Goal: Task Accomplishment & Management: Use online tool/utility

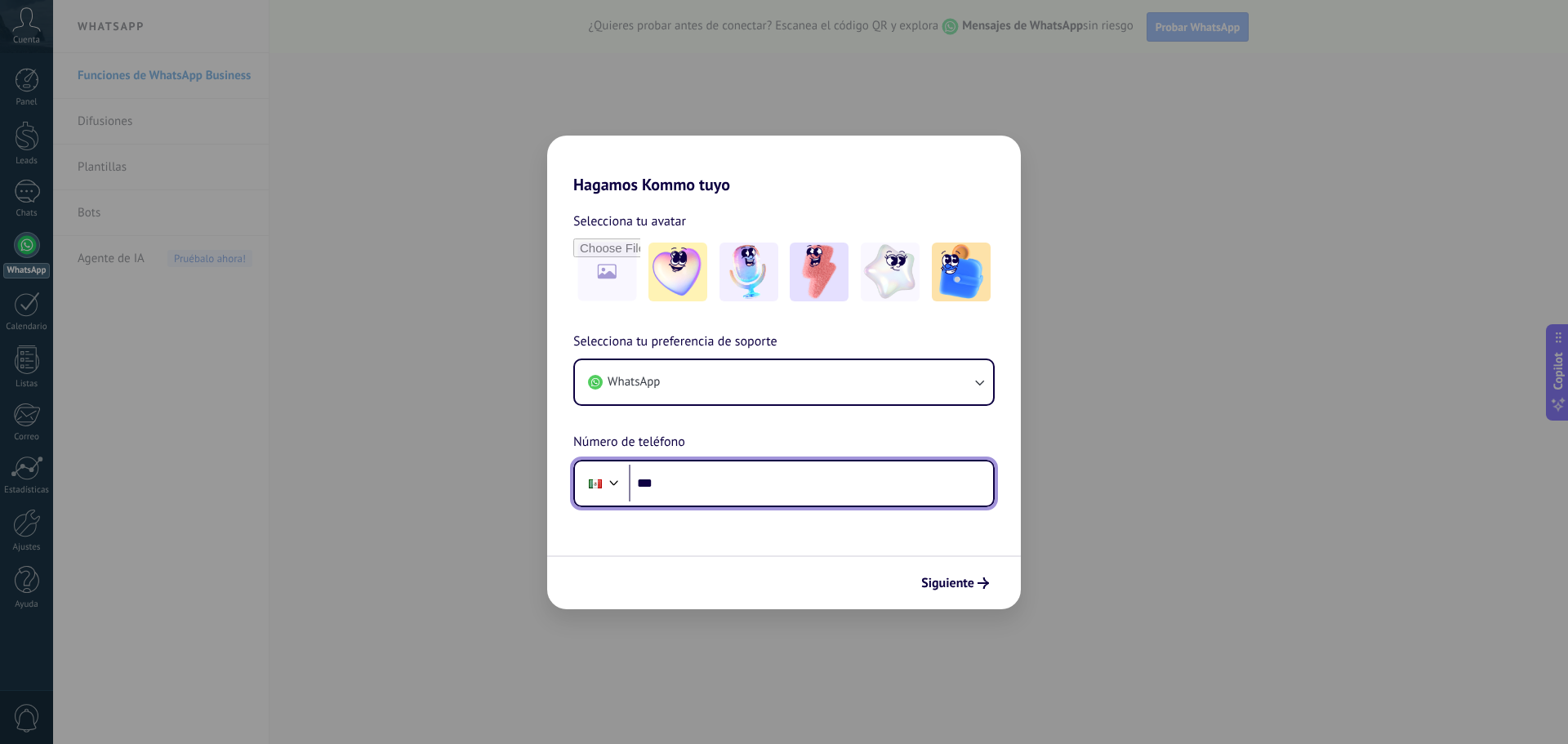
click at [778, 497] on input "***" at bounding box center [810, 484] width 364 height 38
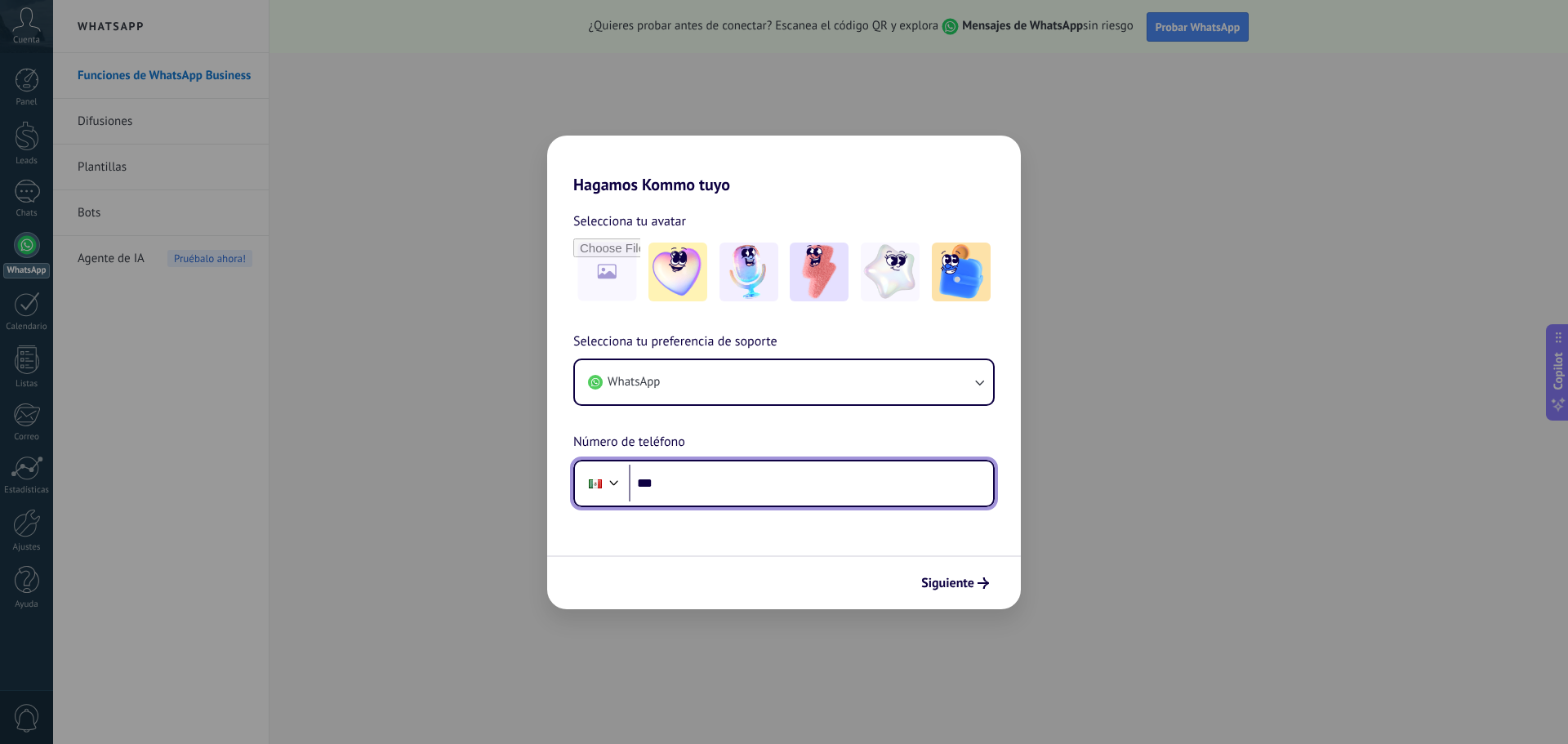
click at [699, 486] on input "***" at bounding box center [810, 484] width 364 height 38
type input "**********"
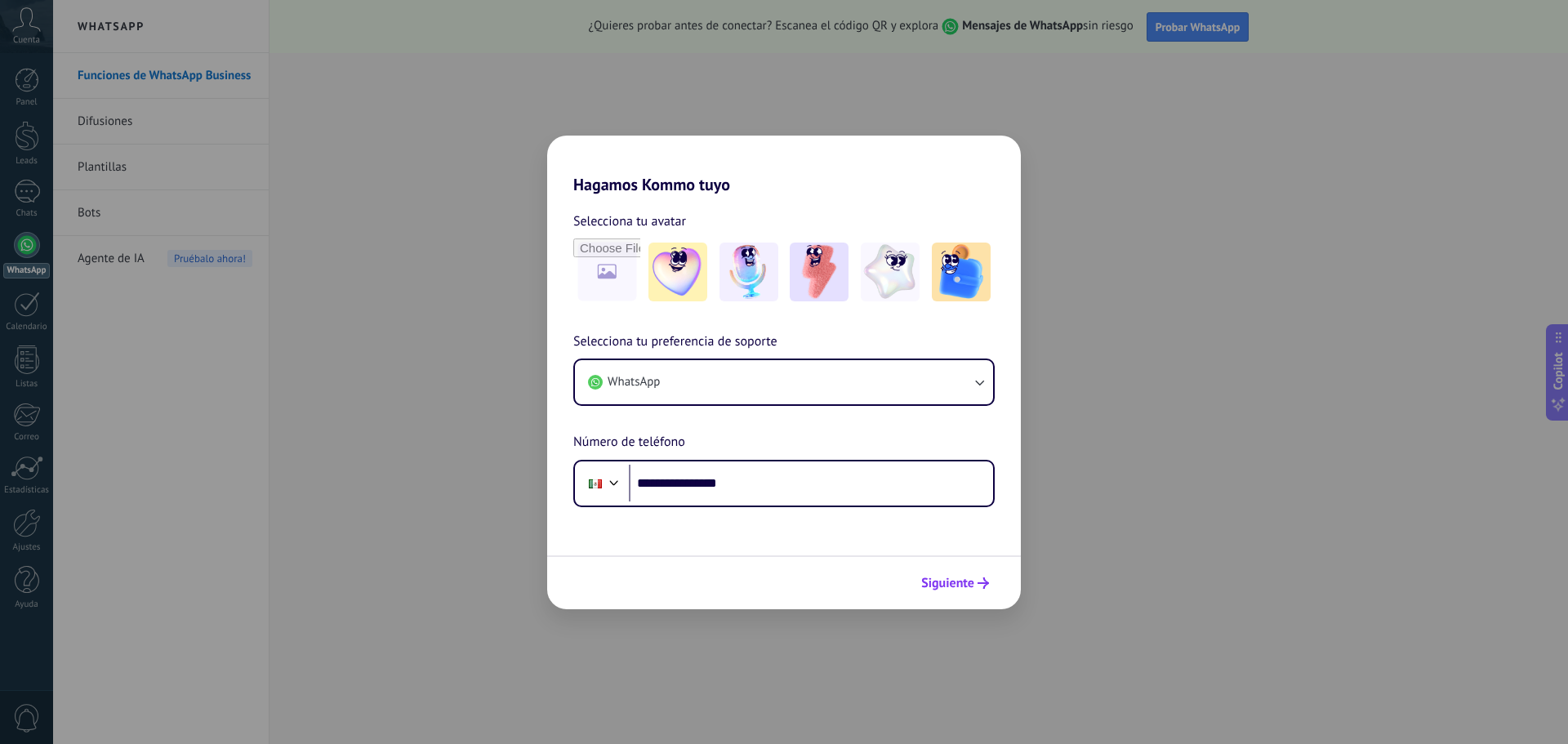
click at [949, 573] on button "Siguiente" at bounding box center [955, 583] width 83 height 28
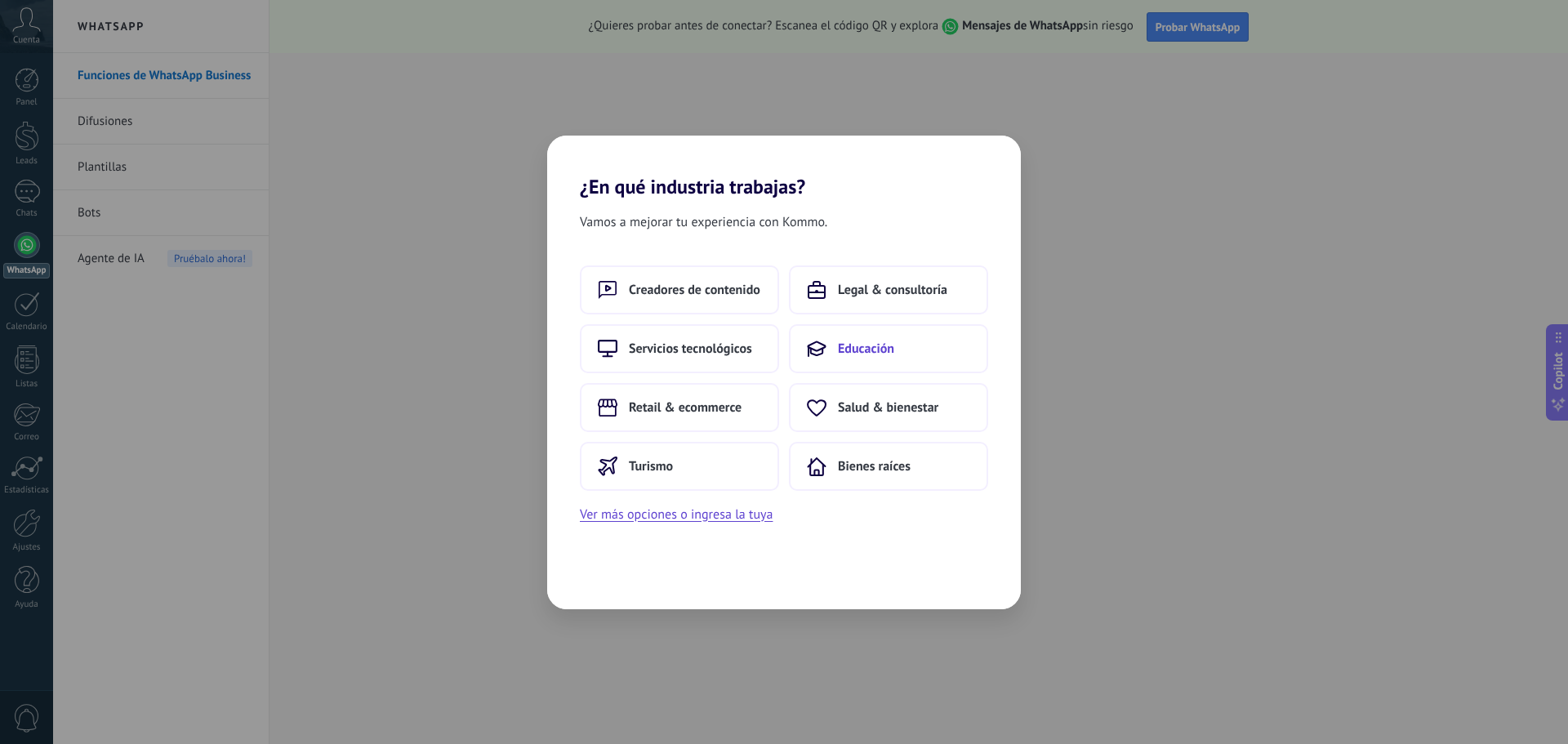
click at [910, 344] on button "Educación" at bounding box center [889, 348] width 200 height 49
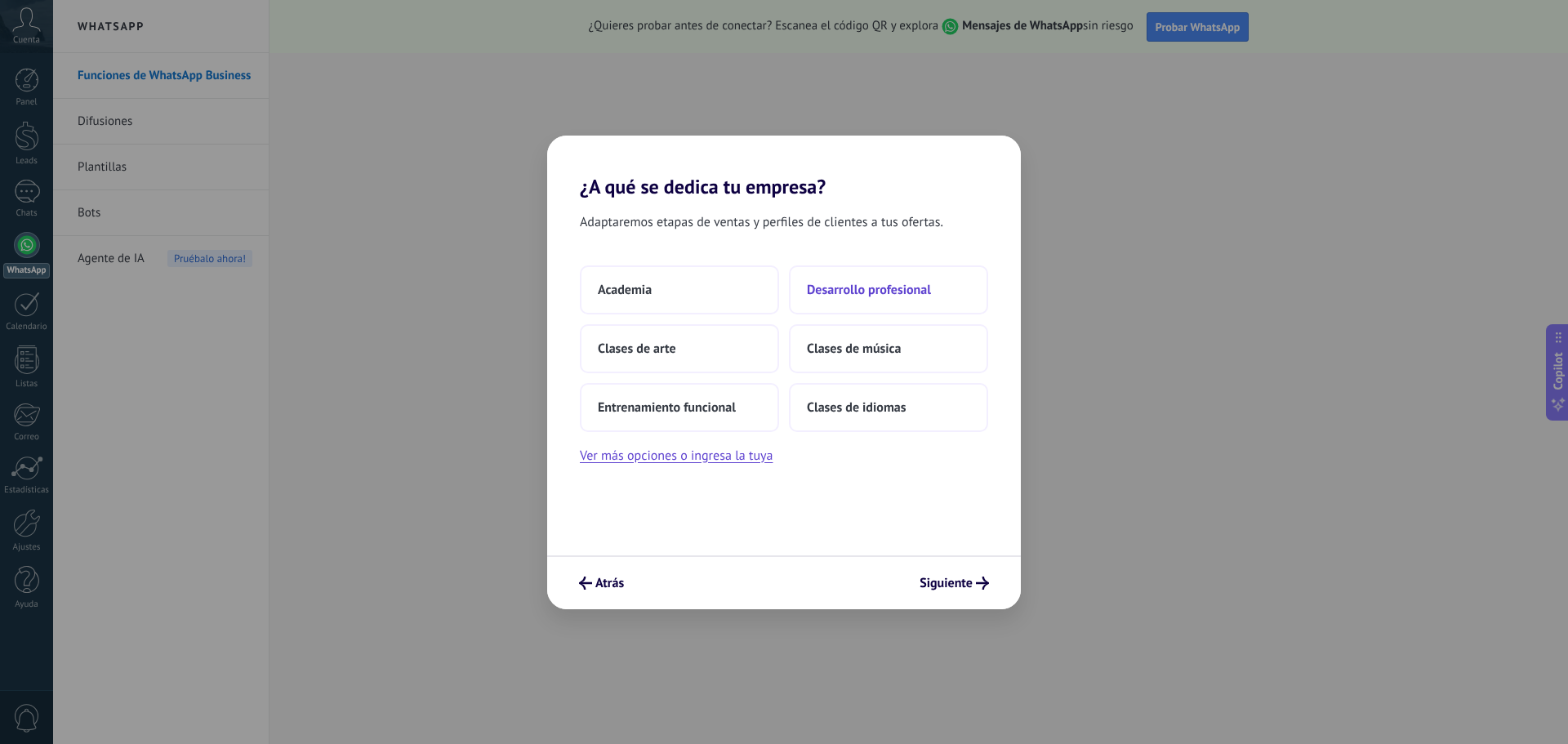
click at [884, 282] on span "Desarrollo profesional" at bounding box center [868, 289] width 124 height 16
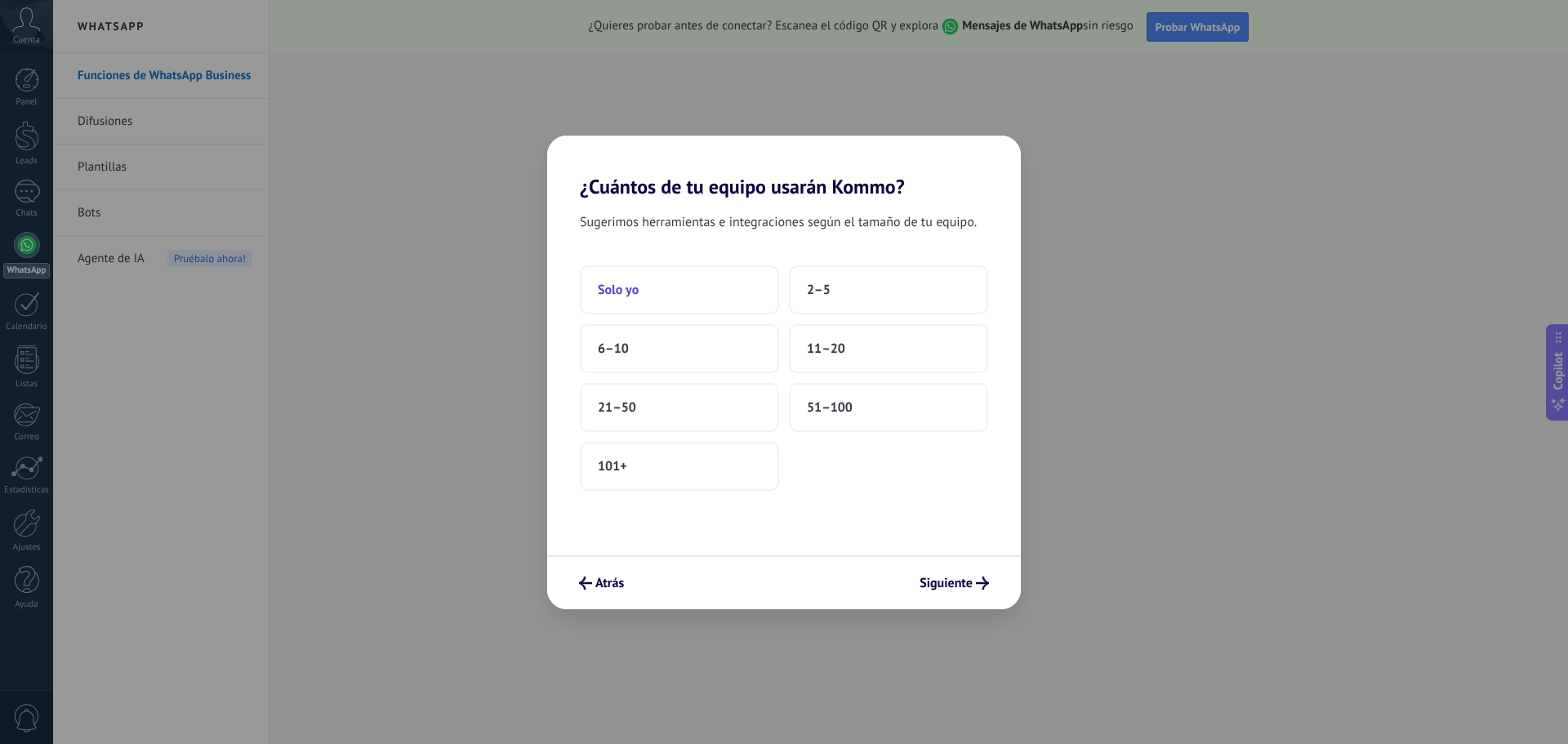
click at [665, 293] on button "Solo yo" at bounding box center [680, 289] width 200 height 49
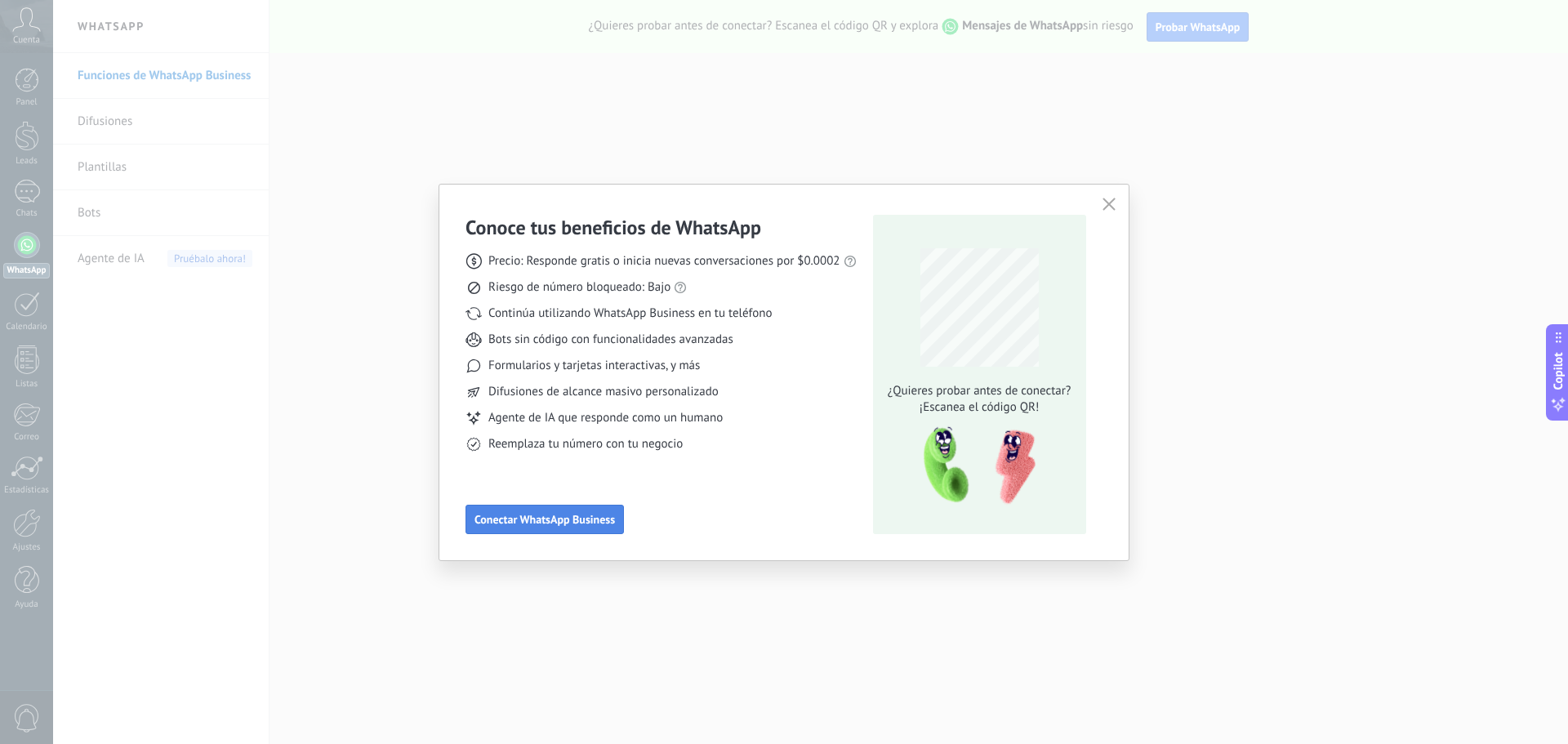
click at [549, 525] on span "Conectar WhatsApp Business" at bounding box center [544, 519] width 141 height 11
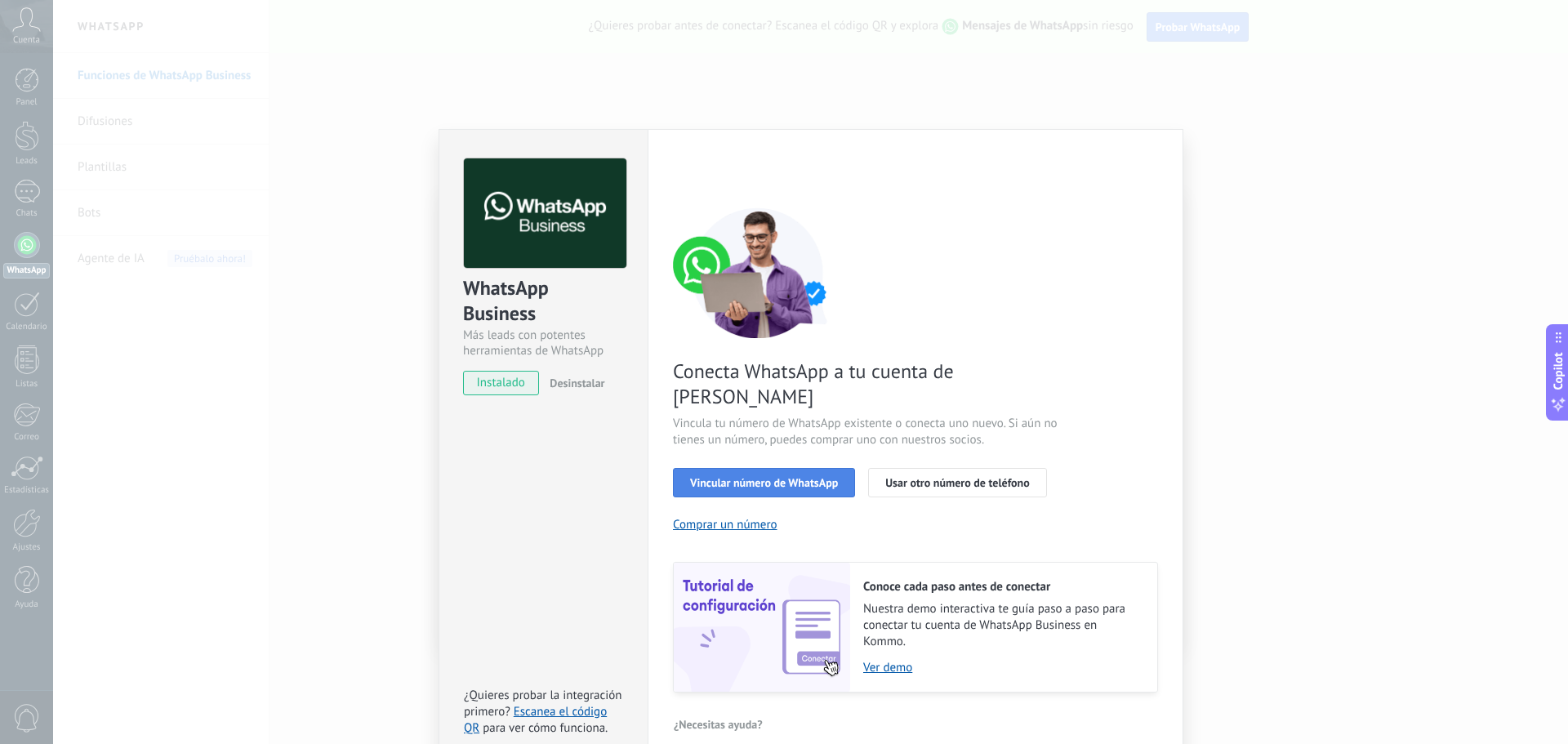
click at [799, 477] on span "Vincular número de WhatsApp" at bounding box center [764, 482] width 148 height 11
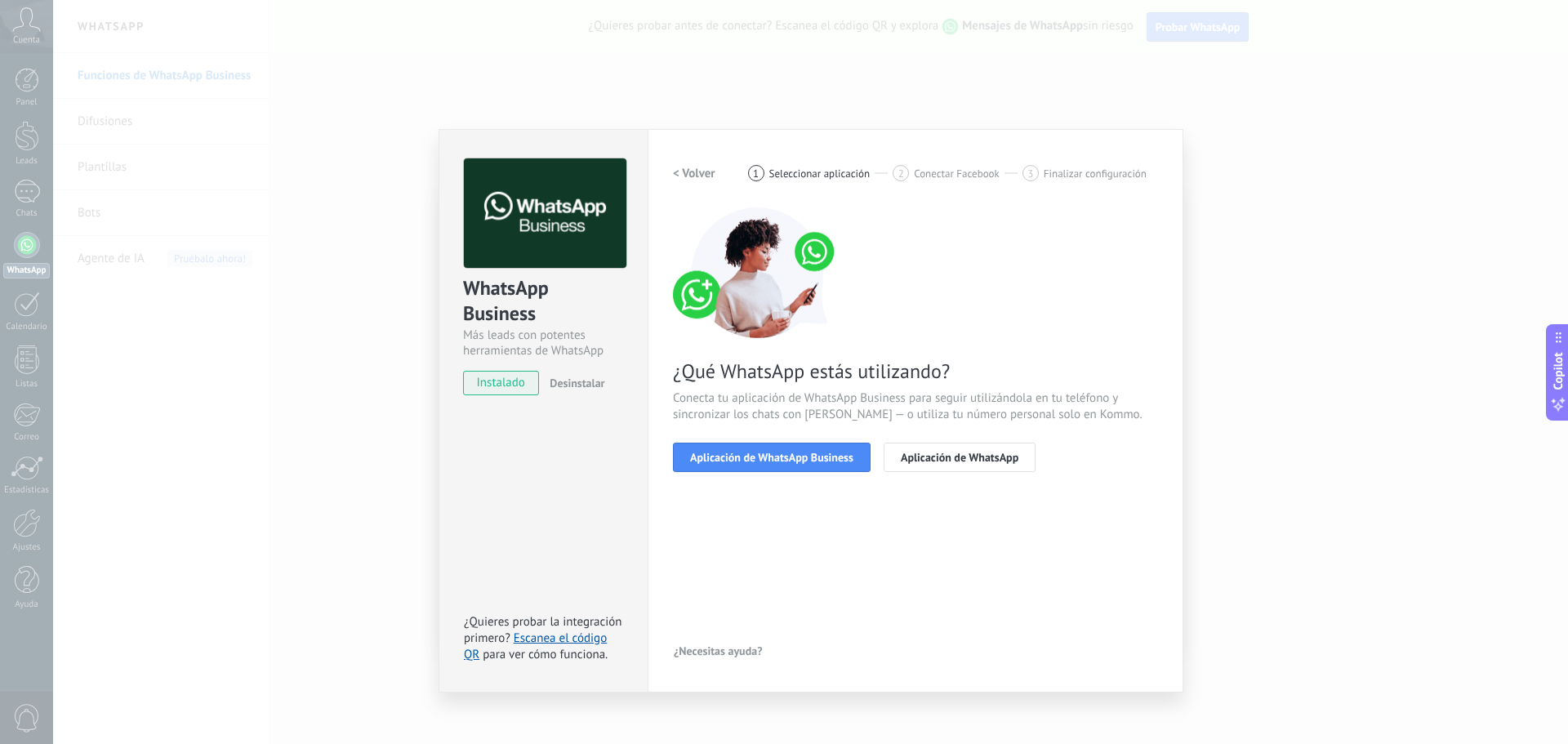
click at [799, 462] on span "Aplicación de WhatsApp Business" at bounding box center [771, 456] width 163 height 11
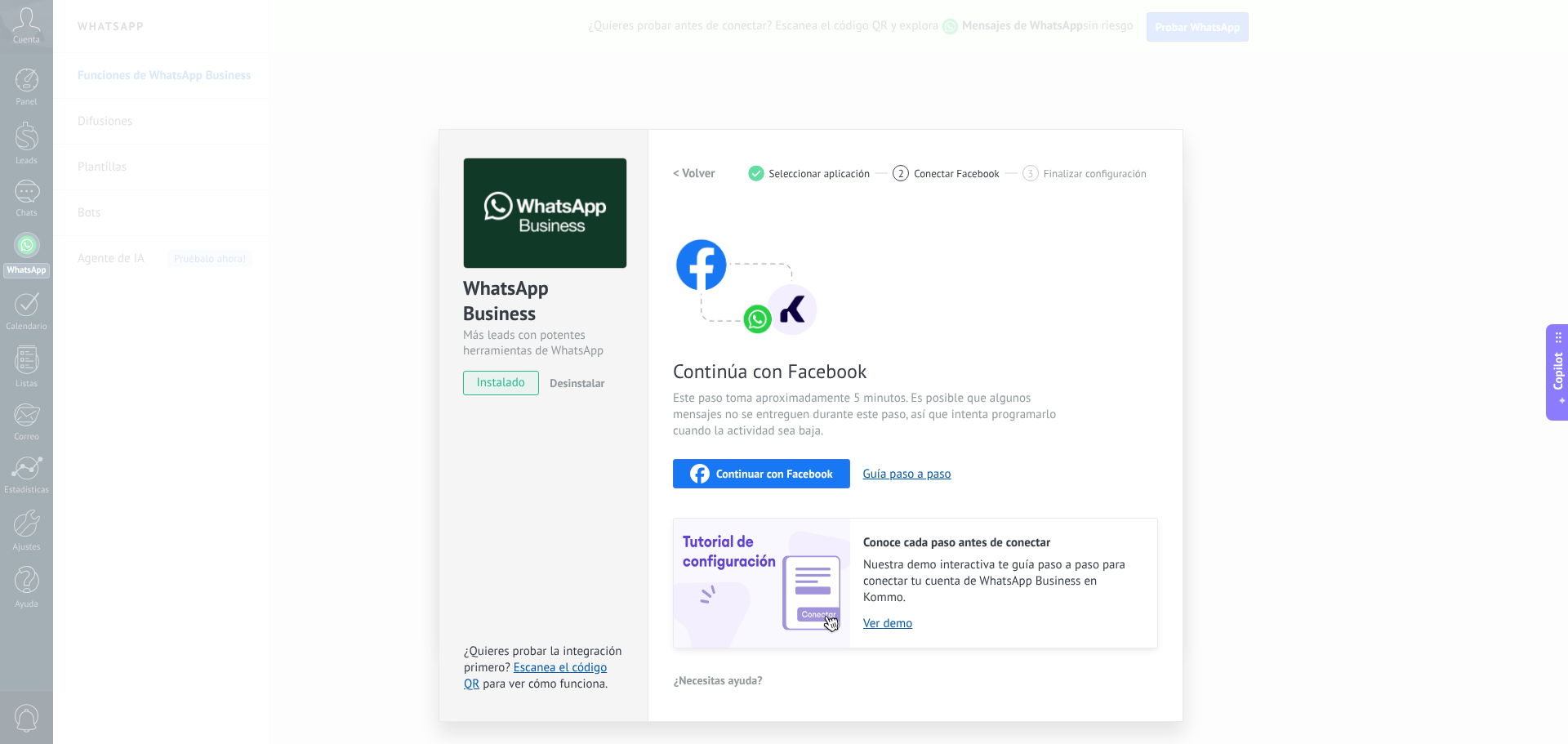
click at [797, 475] on span "Continuar con Facebook" at bounding box center [774, 473] width 117 height 11
click at [569, 667] on link "Escanea el código QR" at bounding box center [535, 675] width 142 height 32
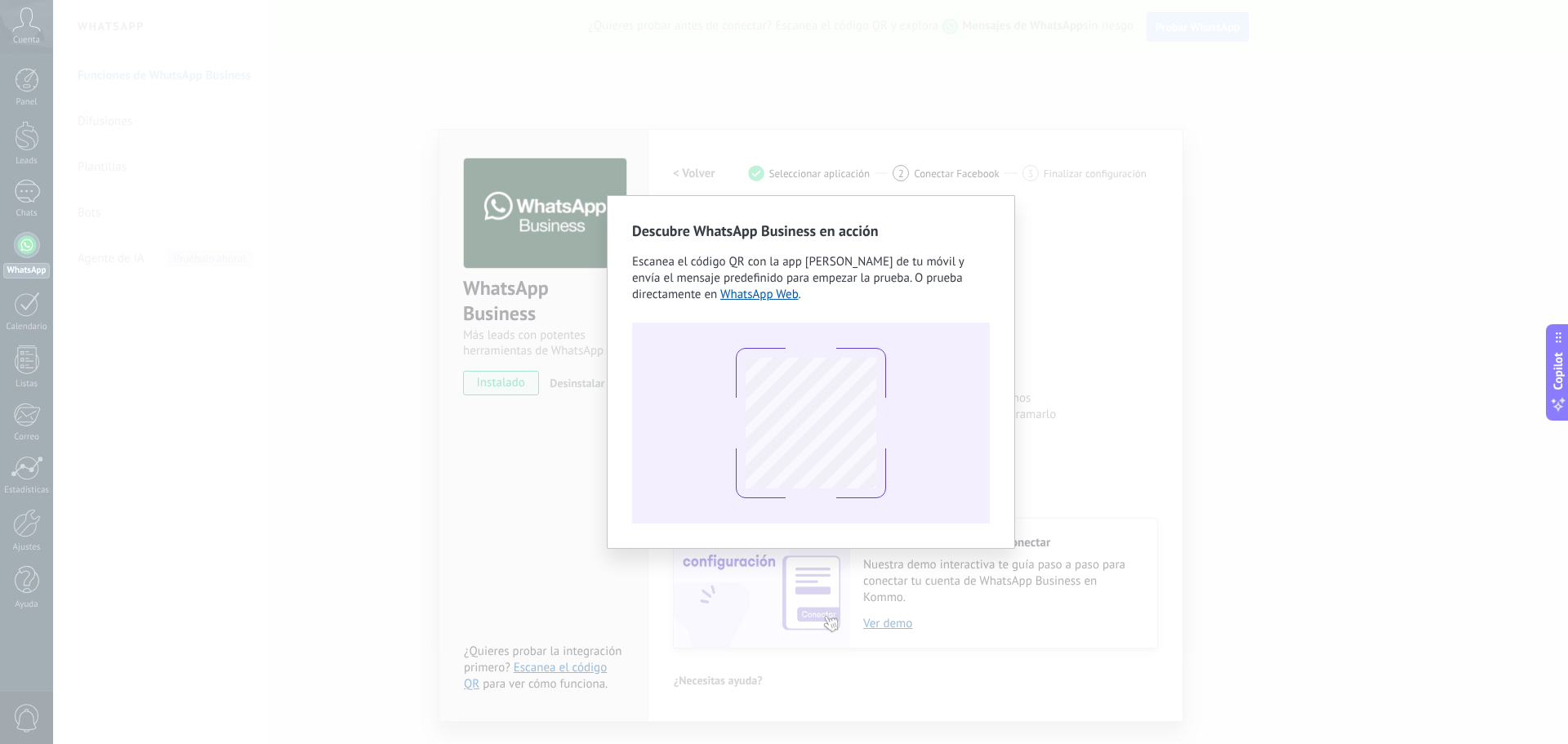
click at [1101, 349] on div "Descubre WhatsApp Business en acción Escanea el código QR con la app [PERSON_NA…" at bounding box center [810, 372] width 1514 height 744
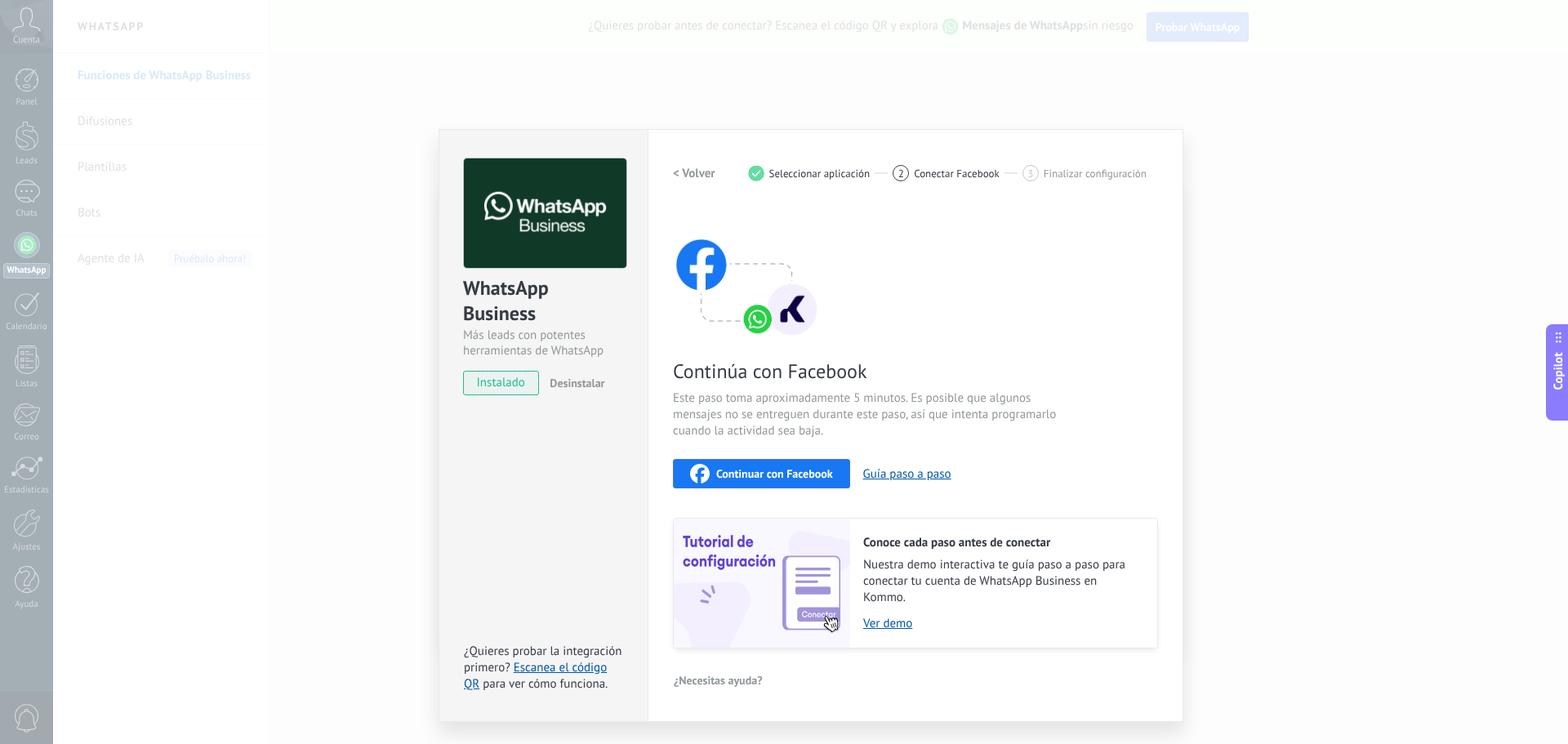
drag, startPoint x: 1149, startPoint y: 238, endPoint x: 1148, endPoint y: 255, distance: 17.0
click at [1148, 255] on div "Continúa con Facebook Este paso toma aproximadamente 5 minutos. Es posible que …" at bounding box center [915, 427] width 485 height 441
click at [1306, 354] on div "WhatsApp Business Más leads con potentes herramientas de WhatsApp instalado Des…" at bounding box center [810, 372] width 1514 height 744
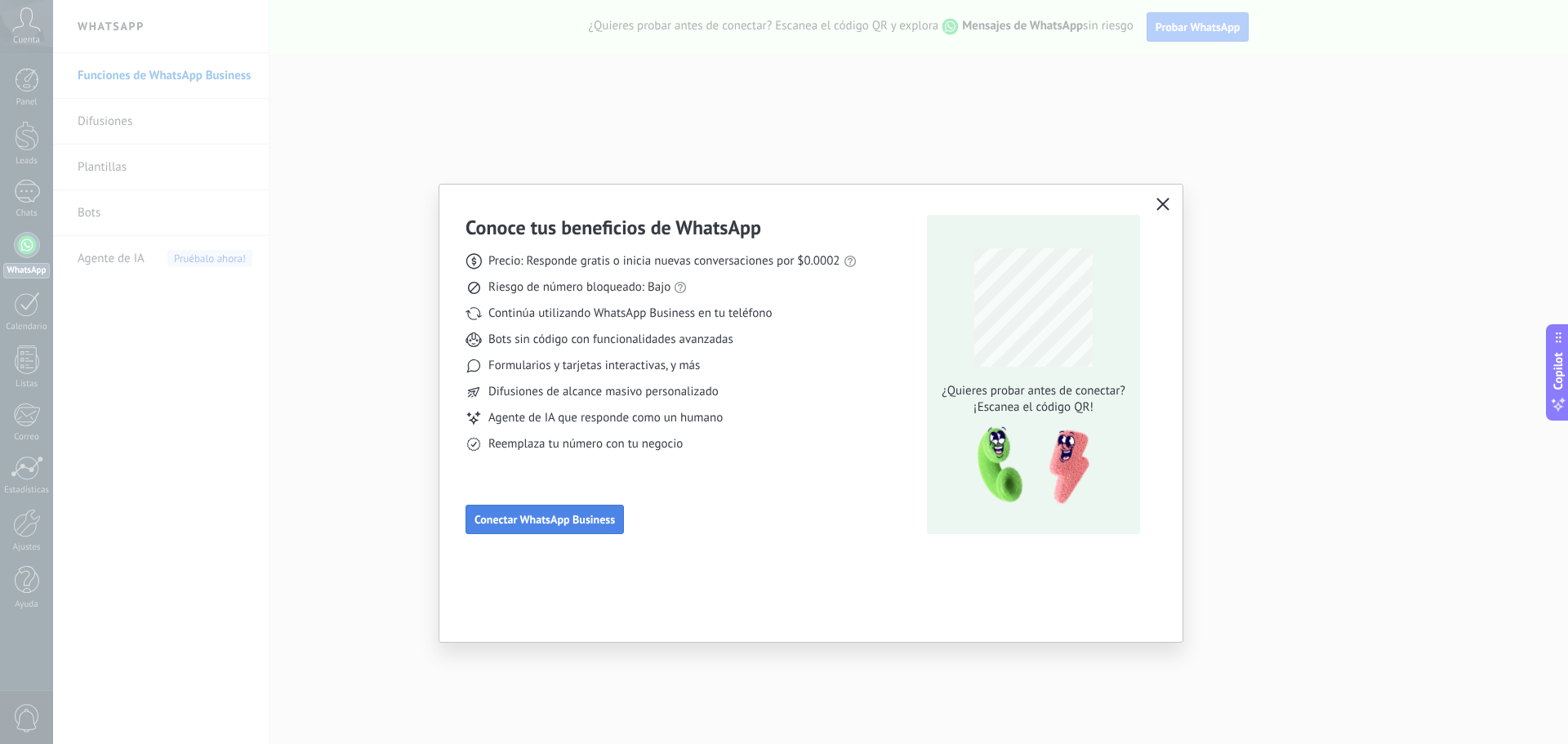
click at [574, 527] on button "Conectar WhatsApp Business" at bounding box center [545, 519] width 159 height 29
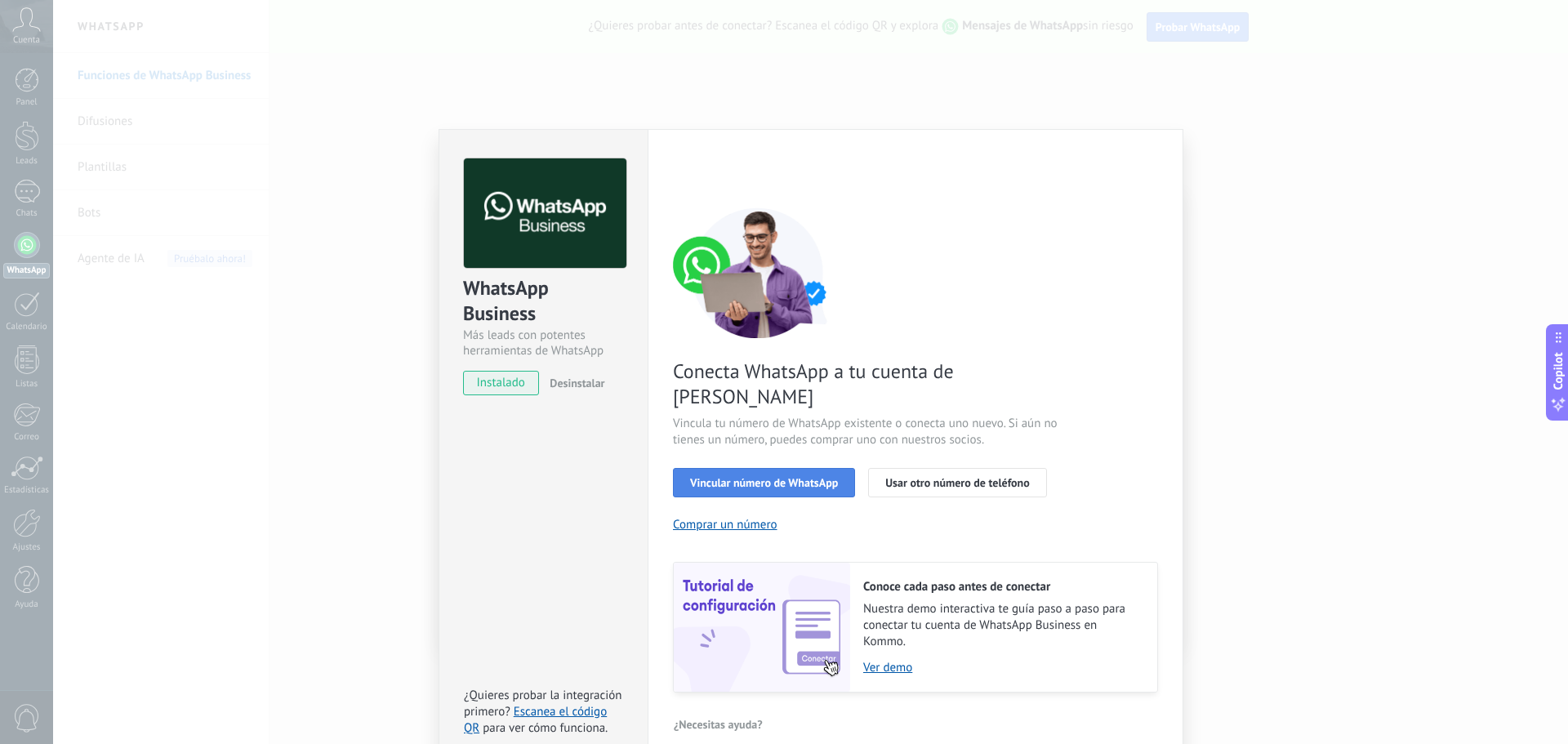
click at [734, 477] on span "Vincular número de WhatsApp" at bounding box center [764, 482] width 148 height 11
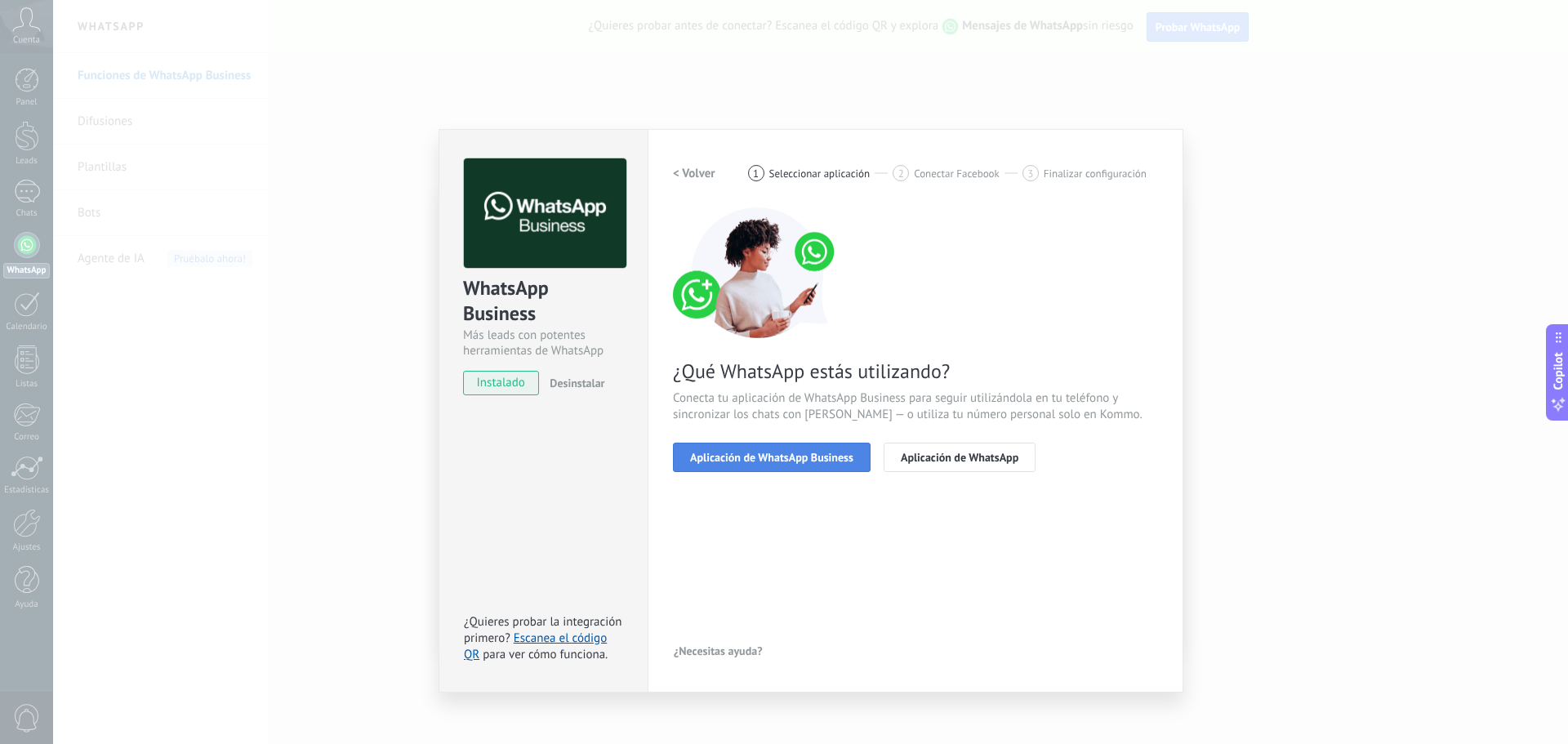
click at [769, 455] on span "Aplicación de WhatsApp Business" at bounding box center [771, 456] width 163 height 11
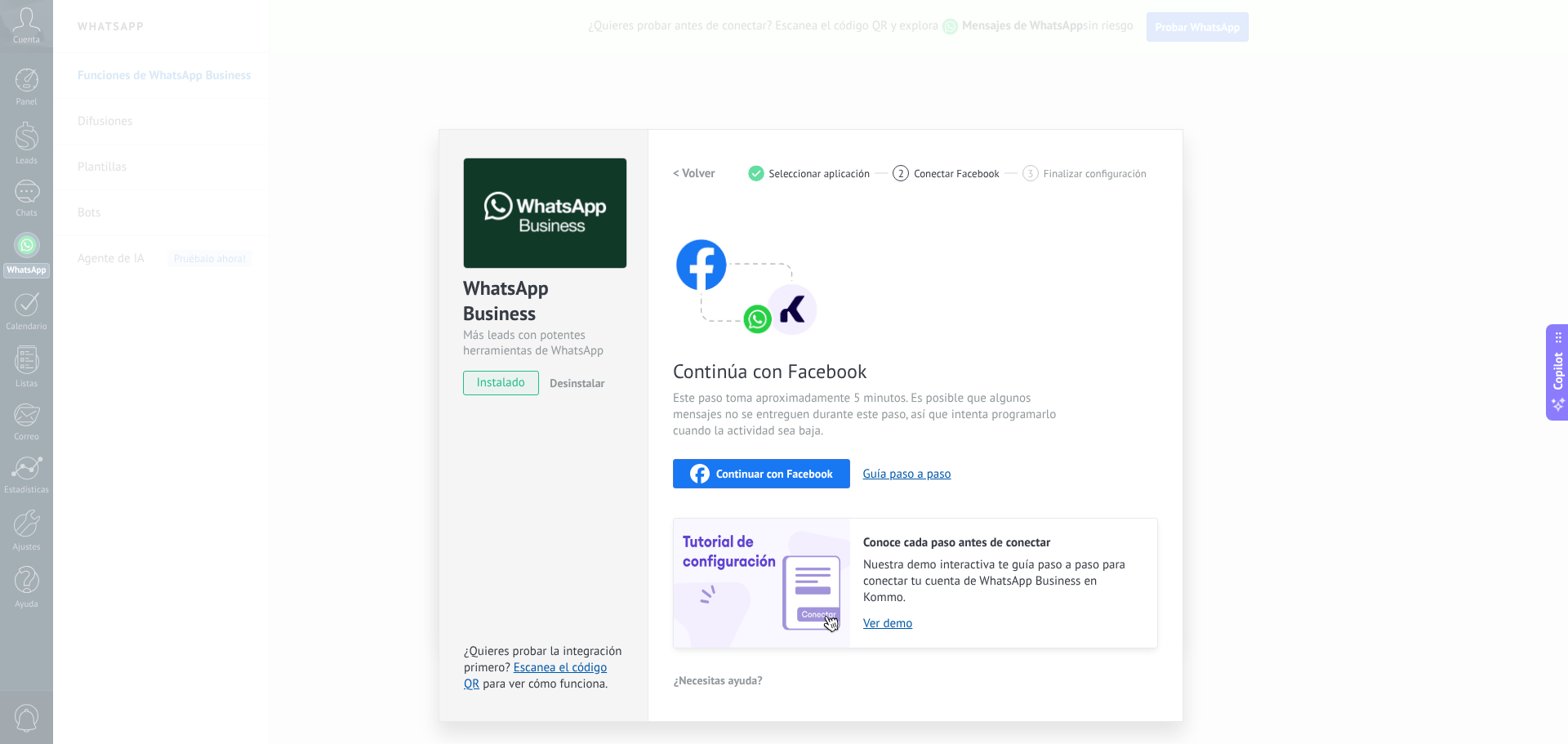
click at [782, 483] on button "Continuar con Facebook" at bounding box center [762, 474] width 177 height 29
click at [897, 622] on link "Ver demo" at bounding box center [1002, 624] width 277 height 15
